Goal: Navigation & Orientation: Find specific page/section

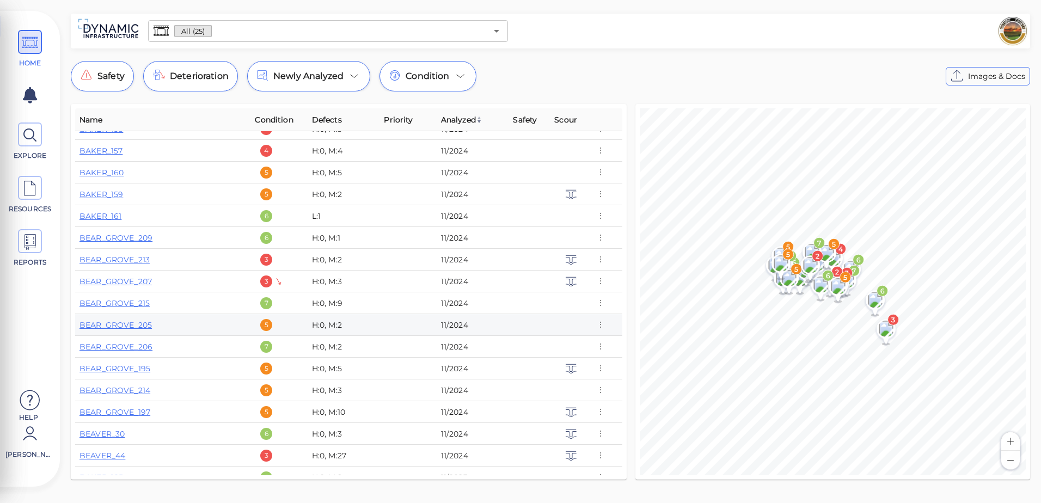
scroll to position [163, 0]
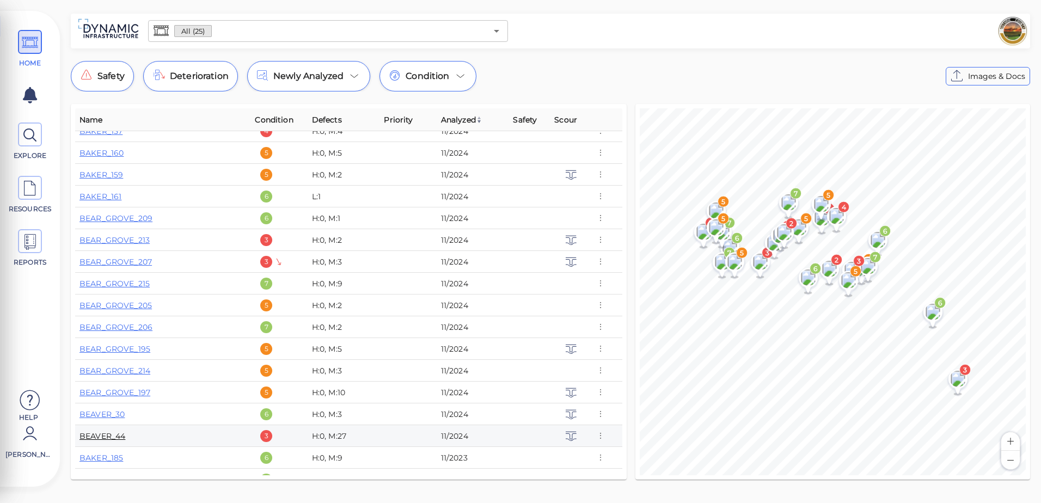
click at [106, 435] on link "BEAVER_44" at bounding box center [102, 436] width 46 height 10
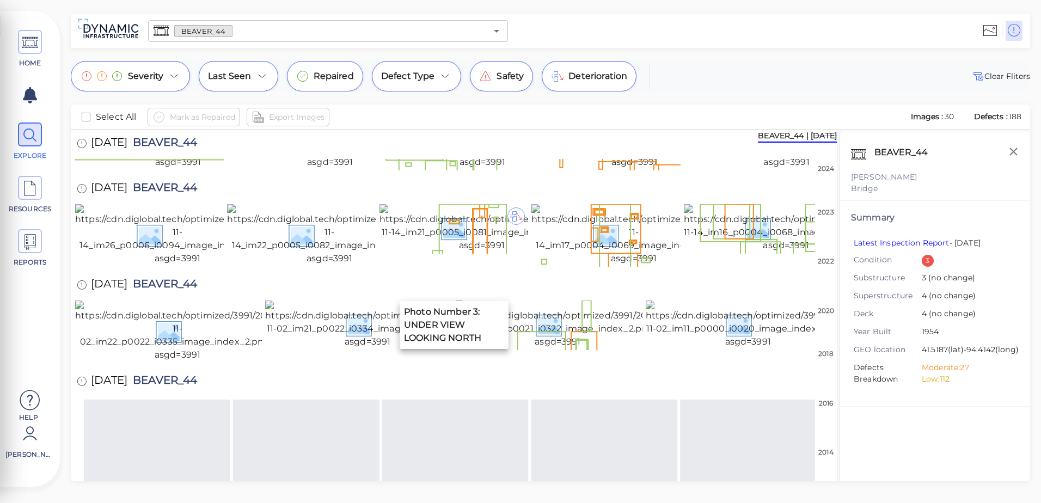
scroll to position [54, 0]
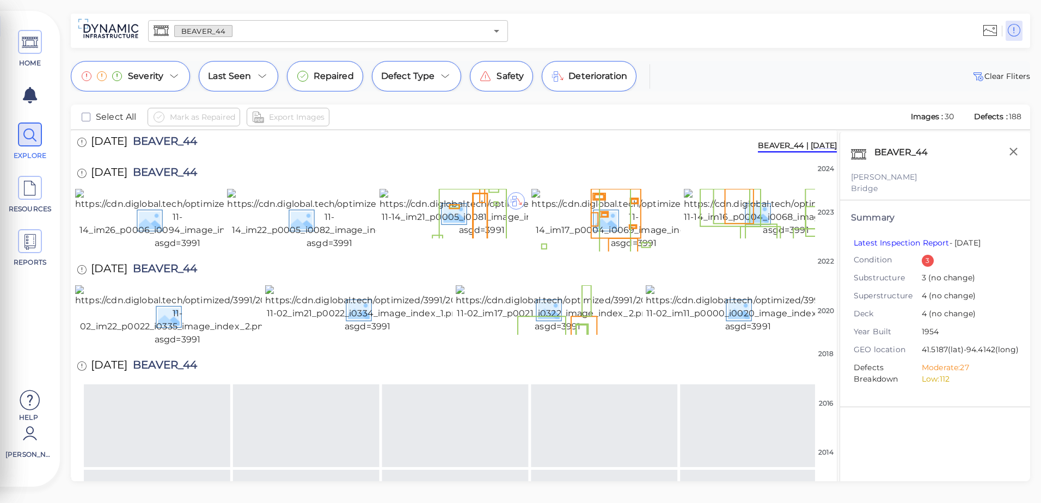
drag, startPoint x: 435, startPoint y: 137, endPoint x: 435, endPoint y: 144, distance: 7.6
click at [435, 139] on div "[DATE] BEAVER_44" at bounding box center [453, 143] width 757 height 30
click at [462, 153] on img at bounding box center [482, 130] width 206 height 48
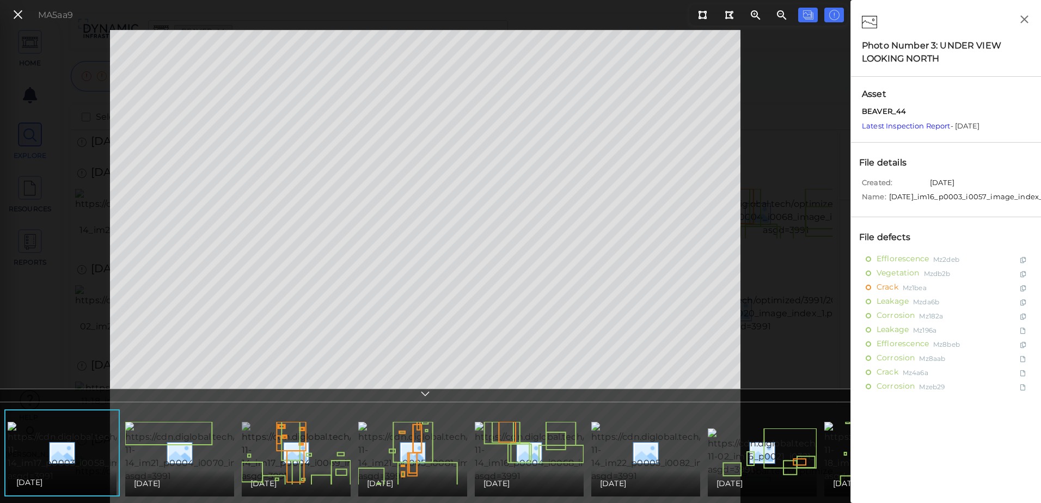
click at [329, 437] on img at bounding box center [342, 452] width 200 height 61
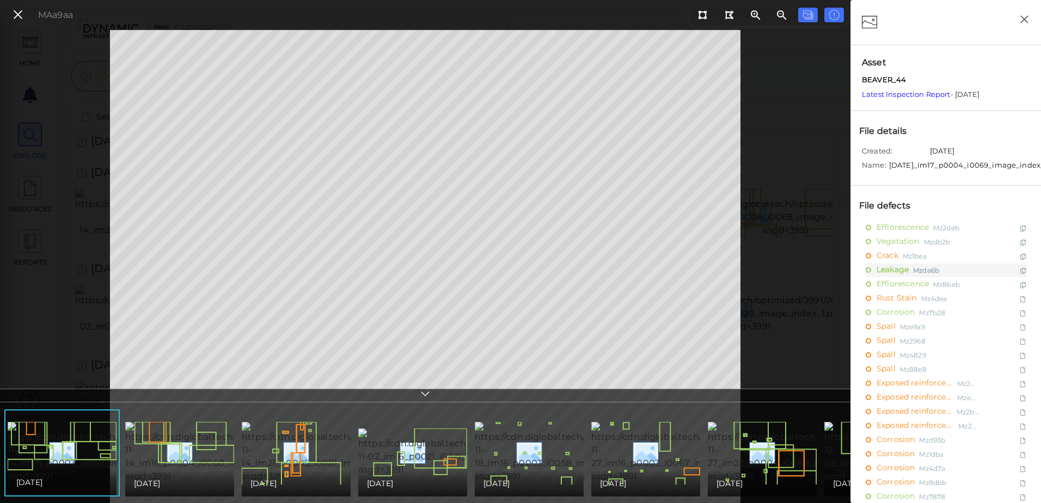
click at [548, 446] on img at bounding box center [575, 452] width 201 height 61
